Goal: Information Seeking & Learning: Learn about a topic

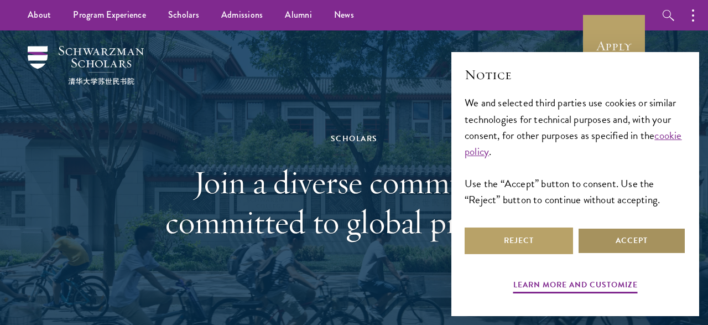
click at [623, 237] on button "Accept" at bounding box center [631, 240] width 108 height 27
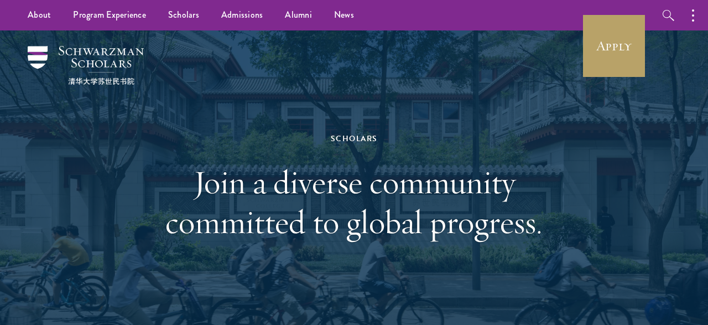
click at [511, 195] on h1 "Join a diverse community committed to global progress." at bounding box center [353, 202] width 381 height 80
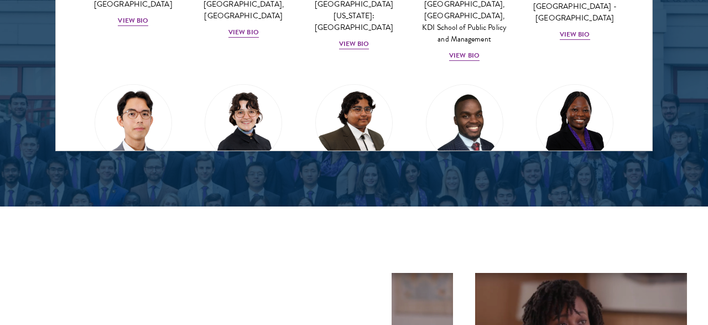
scroll to position [1610, 0]
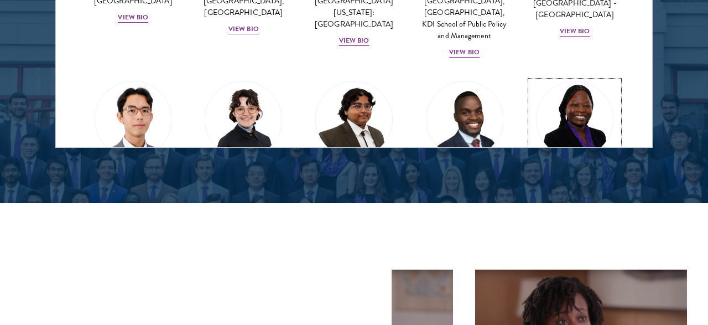
click at [612, 113] on img at bounding box center [574, 119] width 84 height 84
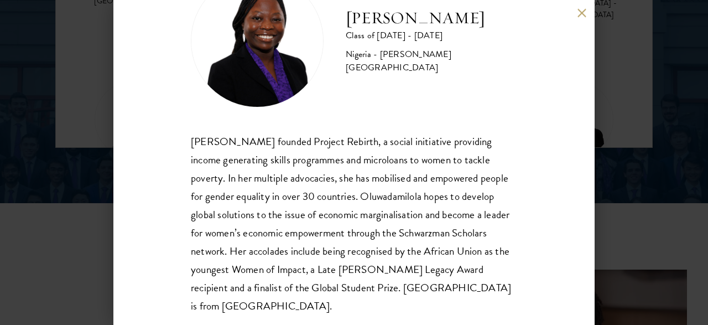
scroll to position [64, 0]
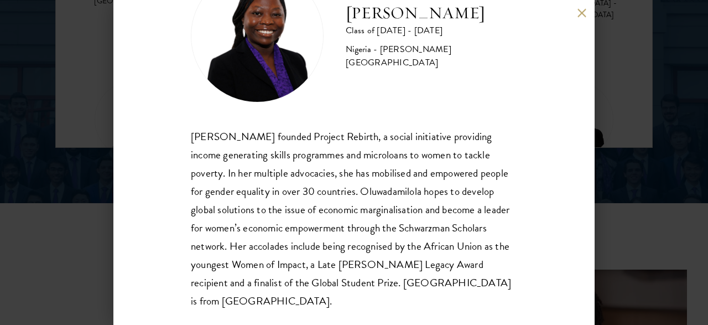
click at [583, 11] on button at bounding box center [581, 12] width 9 height 9
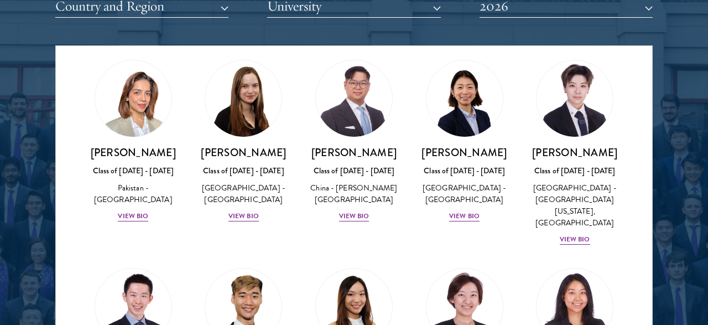
scroll to position [2835, 0]
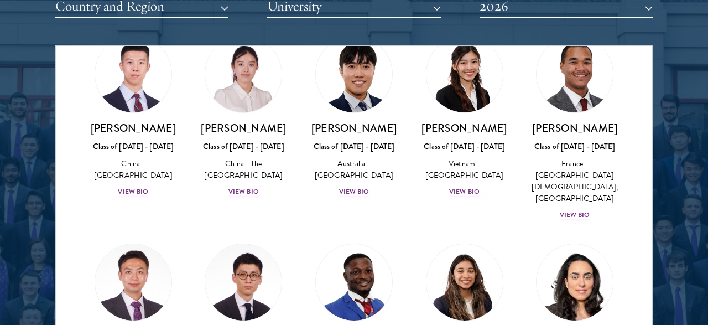
scroll to position [3299, 0]
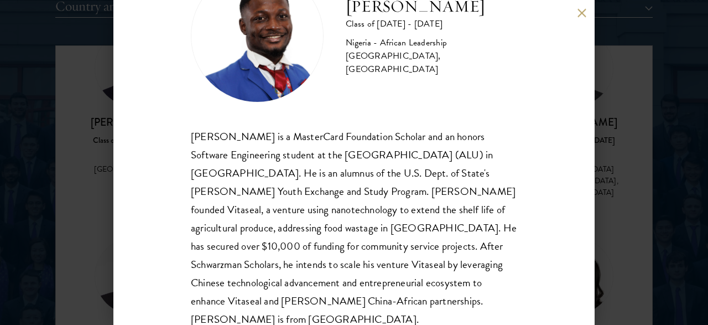
scroll to position [82, 0]
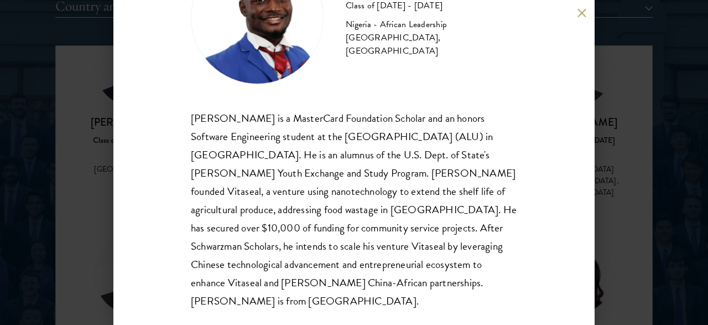
click at [583, 13] on button at bounding box center [581, 12] width 9 height 9
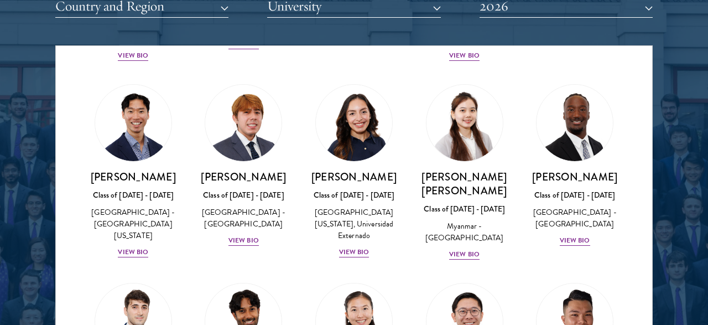
scroll to position [3919, 0]
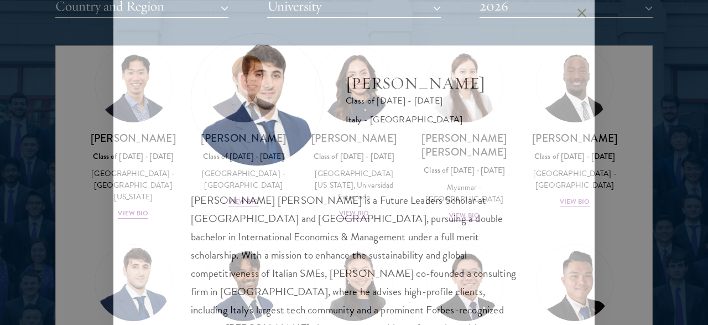
scroll to position [64, 0]
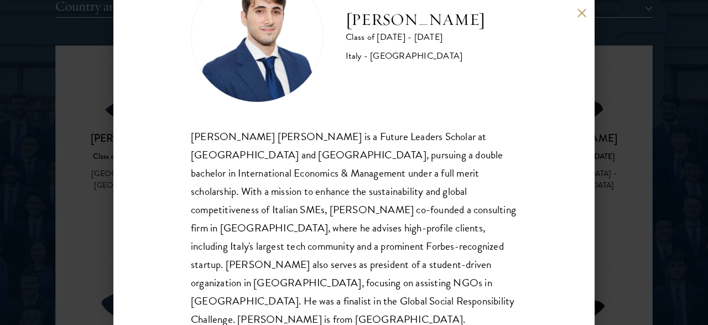
click at [549, 153] on div "[PERSON_NAME] Class of [DATE] - [DATE] [GEOGRAPHIC_DATA] - [GEOGRAPHIC_DATA] [P…" at bounding box center [353, 162] width 481 height 325
click at [583, 9] on button at bounding box center [581, 12] width 9 height 9
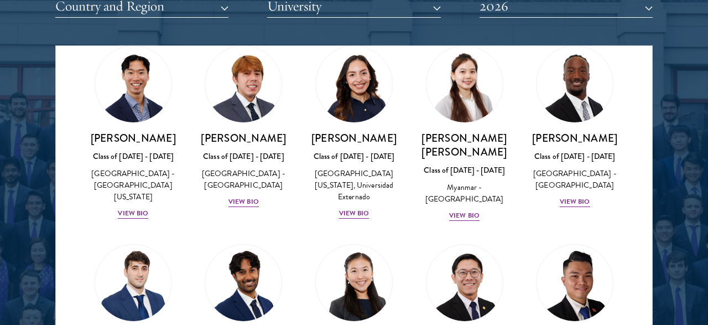
click at [687, 129] on div at bounding box center [354, 96] width 708 height 673
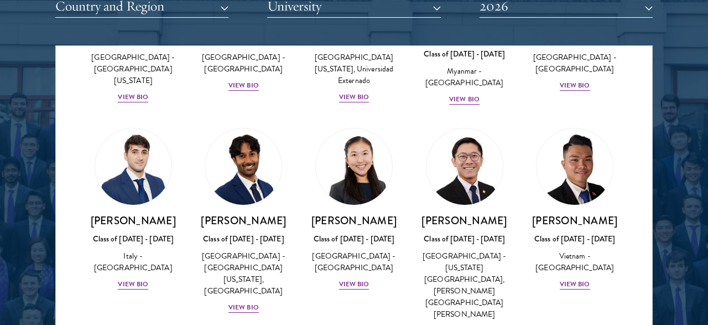
scroll to position [4073, 0]
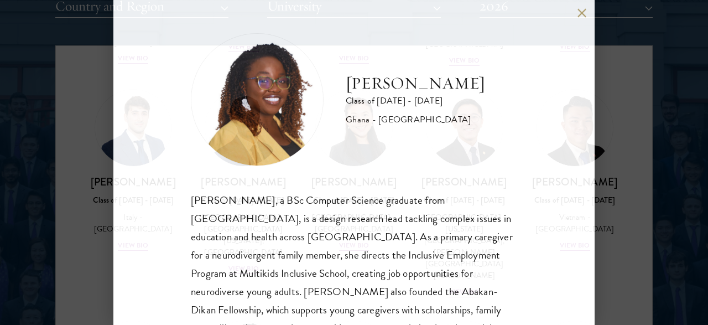
scroll to position [64, 0]
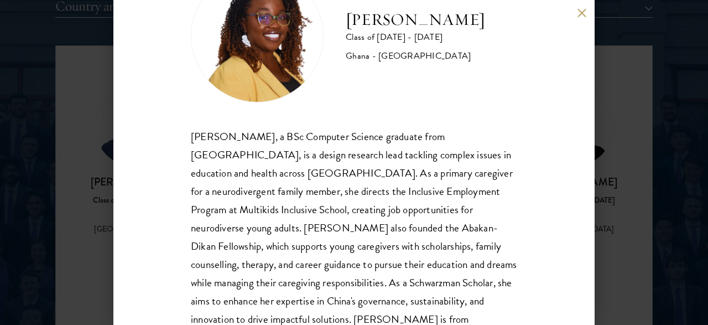
click at [354, 164] on div "[PERSON_NAME], a BSc Computer Science graduate from [GEOGRAPHIC_DATA], is a des…" at bounding box center [354, 236] width 326 height 219
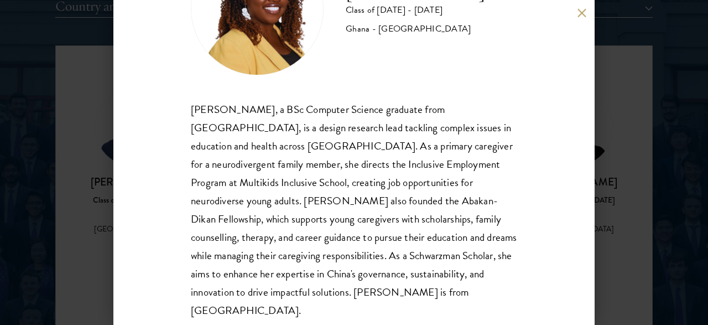
scroll to position [100, 0]
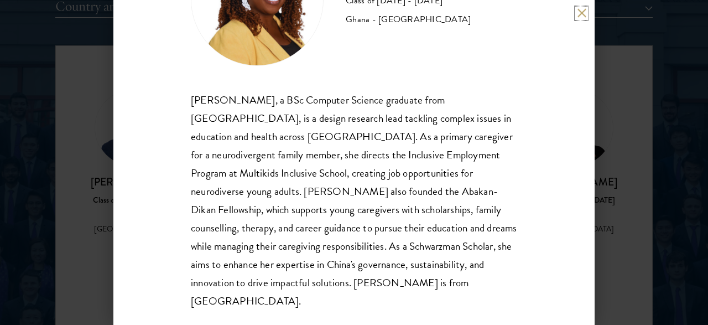
click at [580, 13] on button at bounding box center [581, 12] width 9 height 9
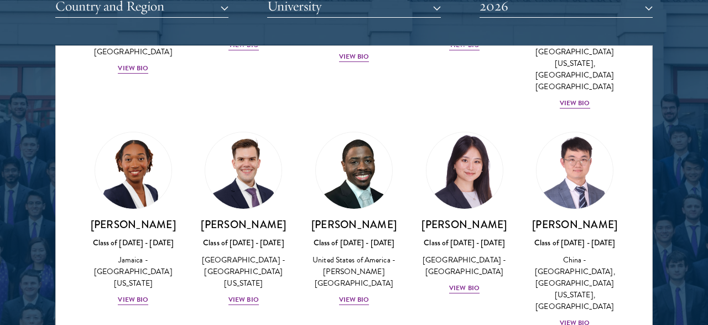
scroll to position [5657, 0]
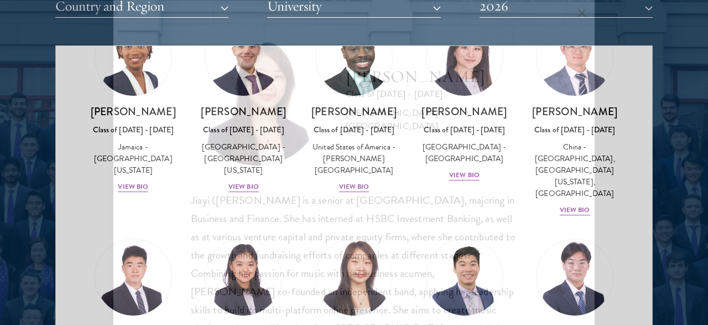
scroll to position [82, 0]
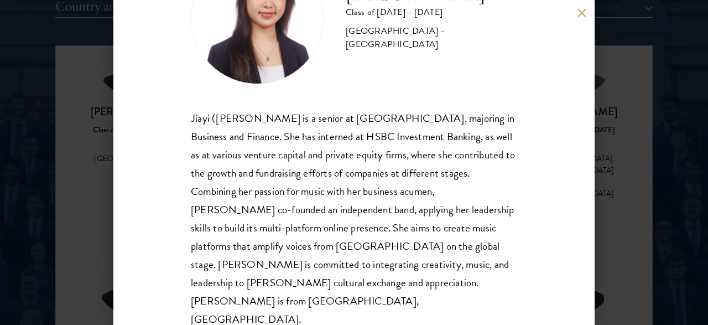
click at [535, 177] on div "[PERSON_NAME] Class of [DATE] - [DATE] [GEOGRAPHIC_DATA] - [GEOGRAPHIC_DATA] [P…" at bounding box center [353, 162] width 481 height 325
click at [583, 11] on button at bounding box center [581, 12] width 9 height 9
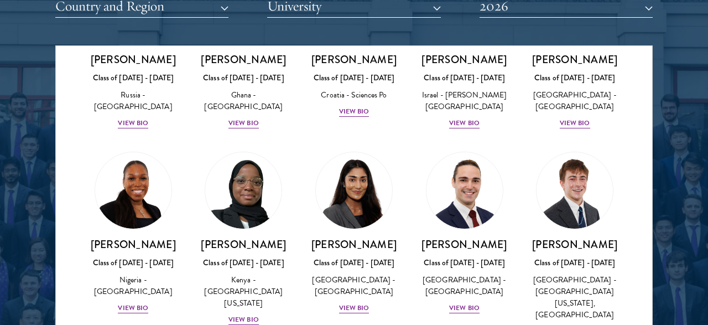
scroll to position [4573, 0]
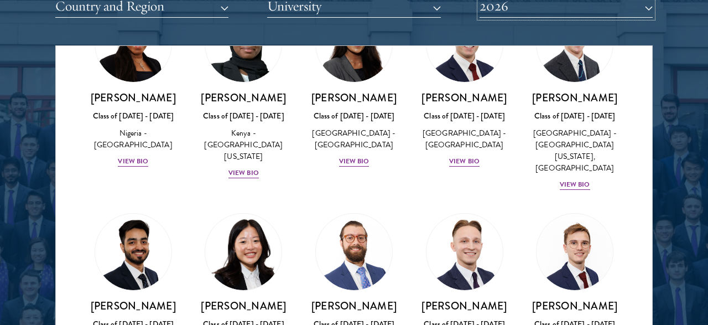
click at [583, 11] on button "2026" at bounding box center [565, 6] width 173 height 23
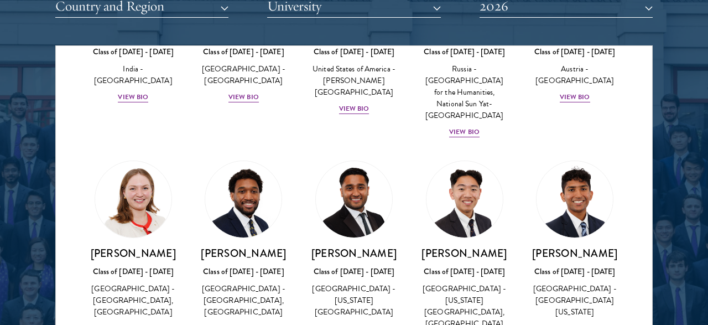
scroll to position [4844, 0]
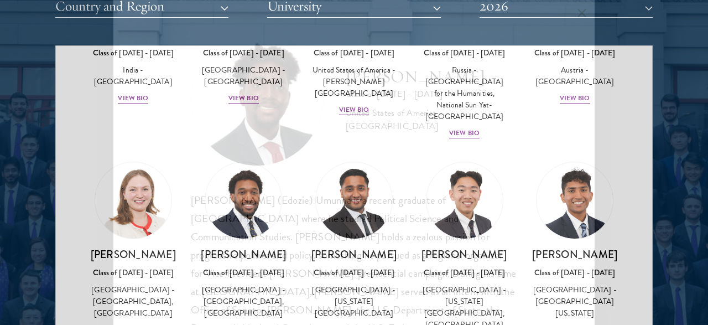
scroll to position [64, 0]
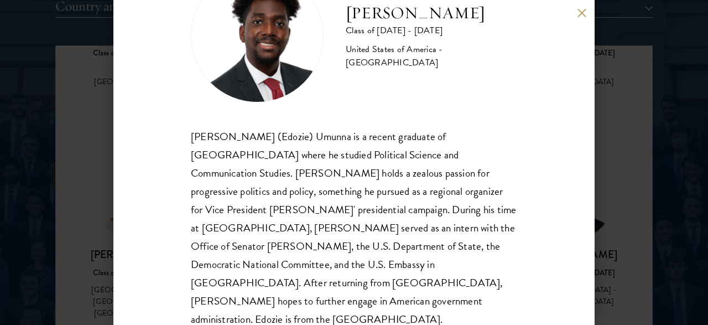
click at [582, 8] on button at bounding box center [581, 12] width 9 height 9
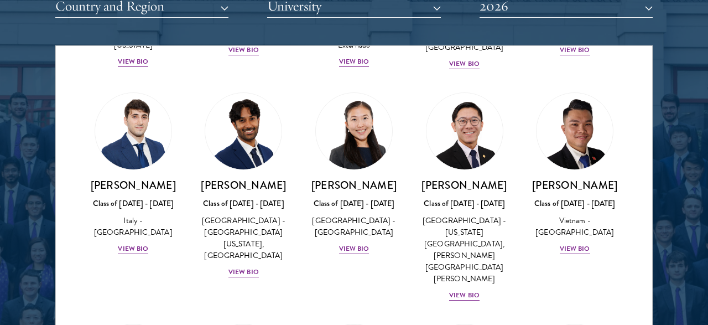
scroll to position [4070, 0]
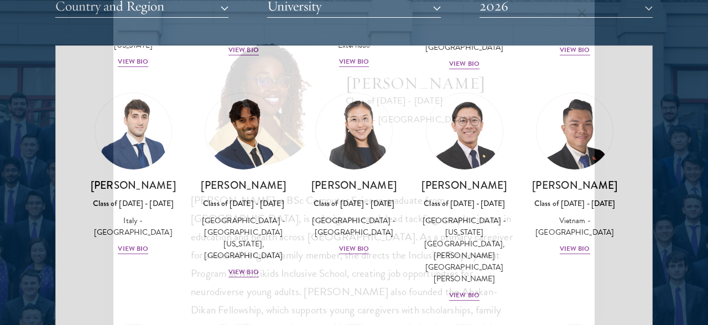
scroll to position [64, 0]
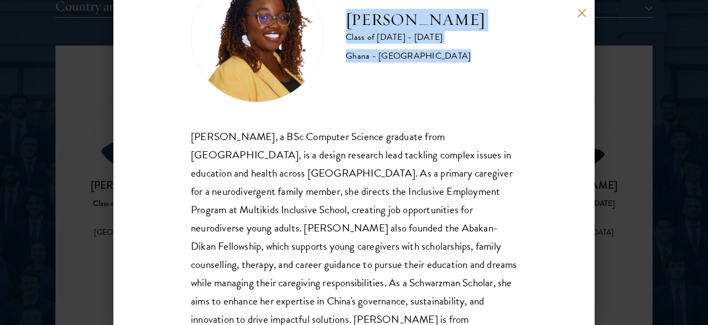
drag, startPoint x: 349, startPoint y: 18, endPoint x: 444, endPoint y: 61, distance: 104.7
click at [444, 61] on div "[PERSON_NAME] Class of [DATE] - [DATE] Ghana - [GEOGRAPHIC_DATA]" at bounding box center [354, 36] width 326 height 133
copy div "[PERSON_NAME] Class of [DATE] - [DATE] Ghana - [GEOGRAPHIC_DATA]"
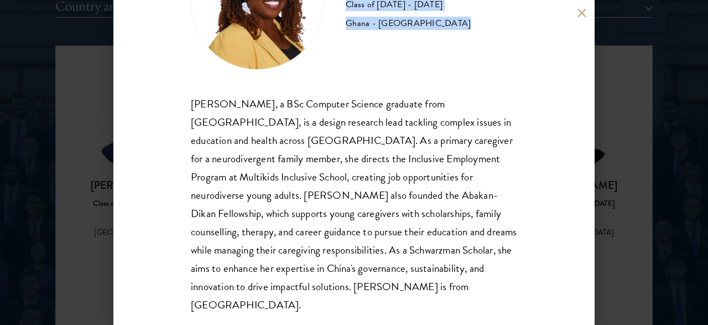
scroll to position [100, 0]
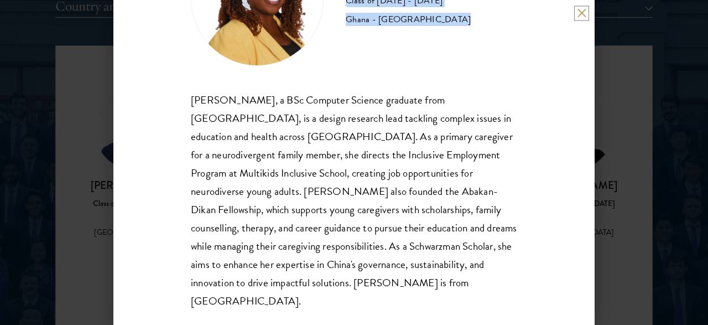
click at [582, 9] on button at bounding box center [581, 12] width 9 height 9
